Goal: Book appointment/travel/reservation

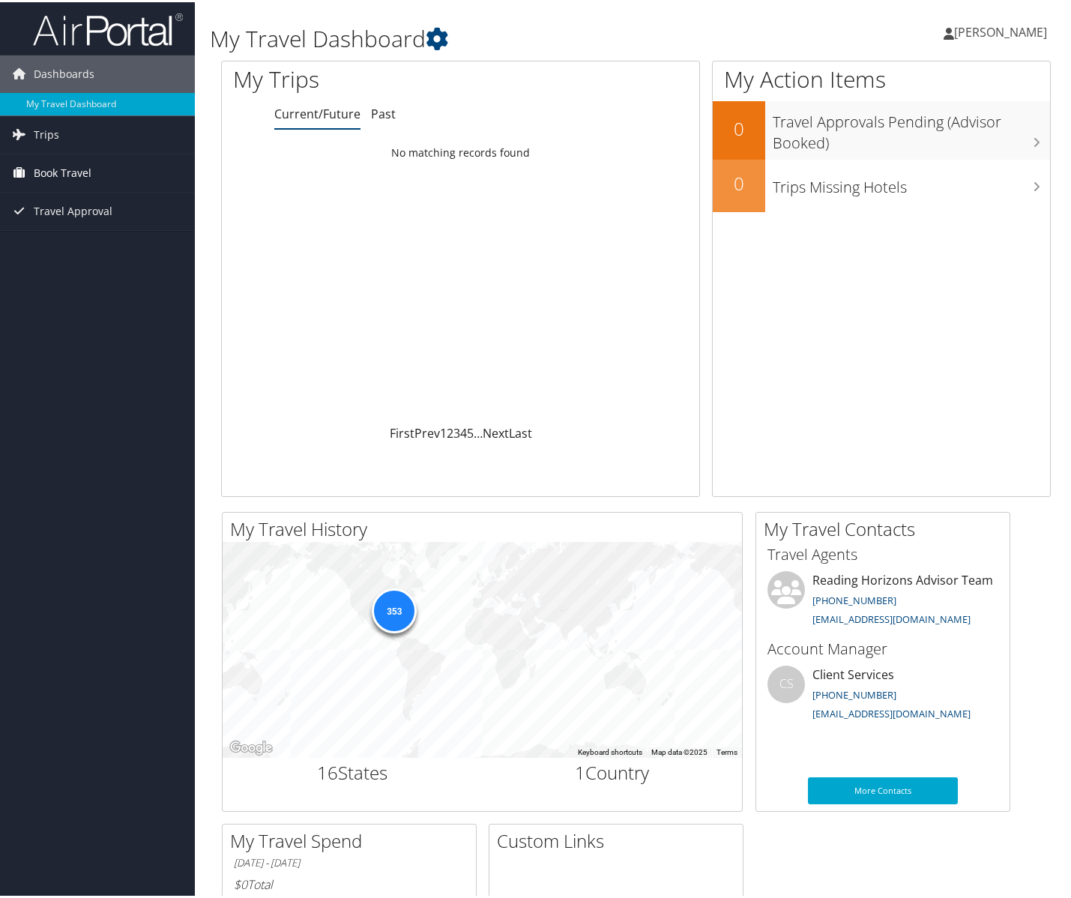
click at [63, 157] on span "Book Travel" at bounding box center [63, 170] width 58 height 37
click at [65, 244] on link "Book/Manage Online Trips" at bounding box center [97, 246] width 195 height 22
